Goal: Find specific page/section: Find specific page/section

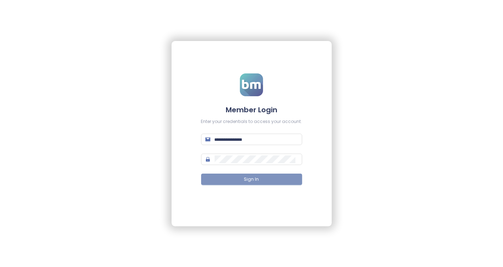
type input "**********"
click at [255, 178] on span "Sign In" at bounding box center [251, 179] width 15 height 7
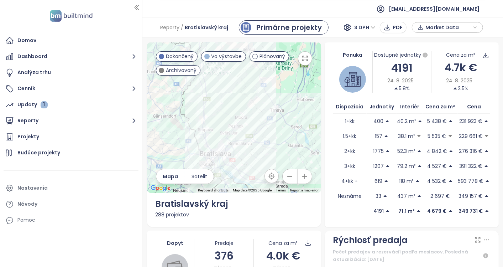
drag, startPoint x: 247, startPoint y: 120, endPoint x: 278, endPoint y: 113, distance: 31.8
click at [278, 113] on div at bounding box center [234, 117] width 174 height 150
click at [32, 123] on button "Reporty" at bounding box center [71, 121] width 135 height 14
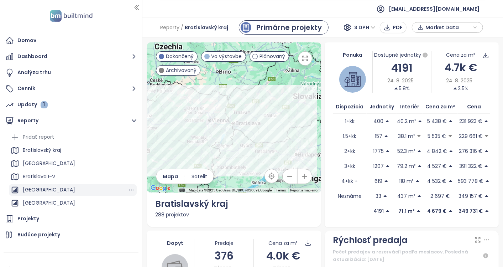
click at [43, 187] on div "[GEOGRAPHIC_DATA]" at bounding box center [49, 189] width 52 height 9
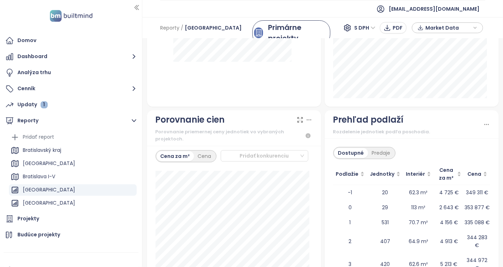
scroll to position [1119, 0]
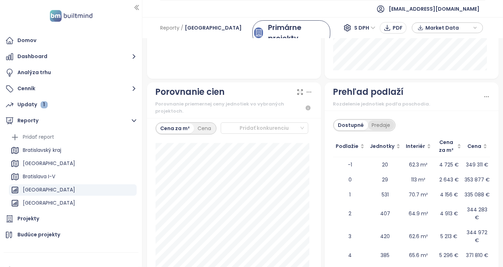
click at [377, 120] on div "Predaje" at bounding box center [381, 125] width 26 height 10
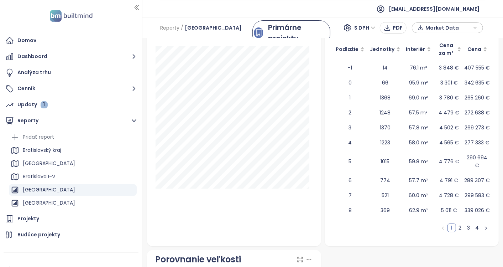
scroll to position [1203, 0]
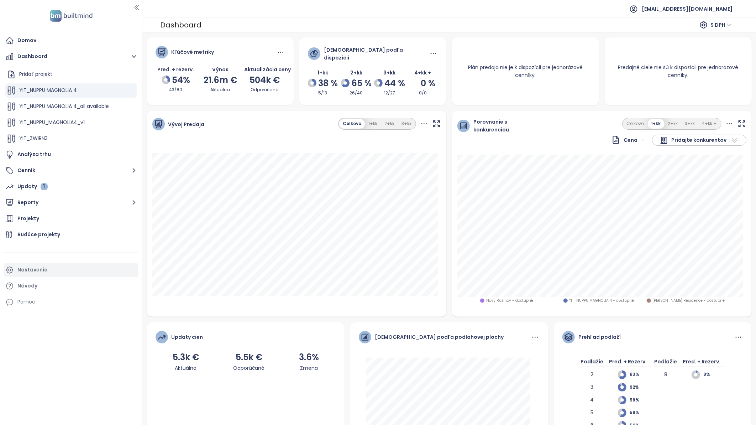
scroll to position [48, 0]
